Goal: Task Accomplishment & Management: Manage account settings

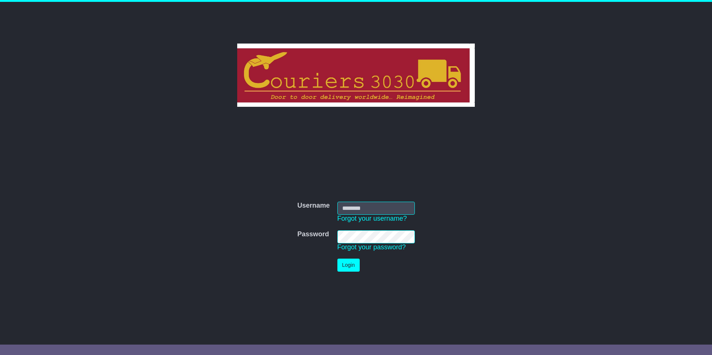
type input "********"
click at [342, 267] on button "Login" at bounding box center [348, 265] width 22 height 13
